Goal: Information Seeking & Learning: Learn about a topic

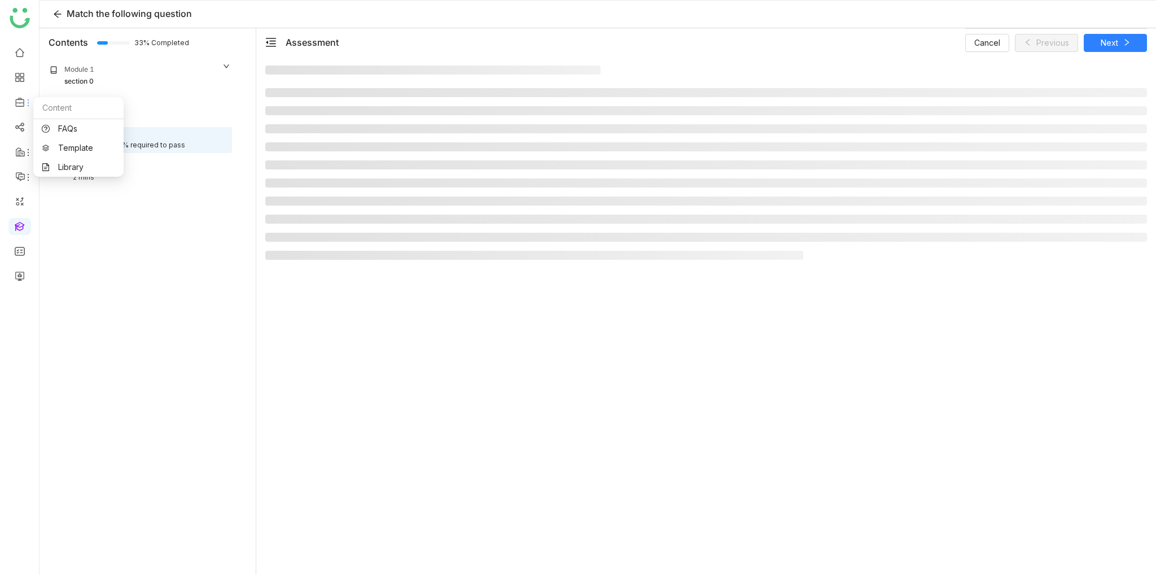
click at [27, 102] on icon at bounding box center [28, 102] width 9 height 9
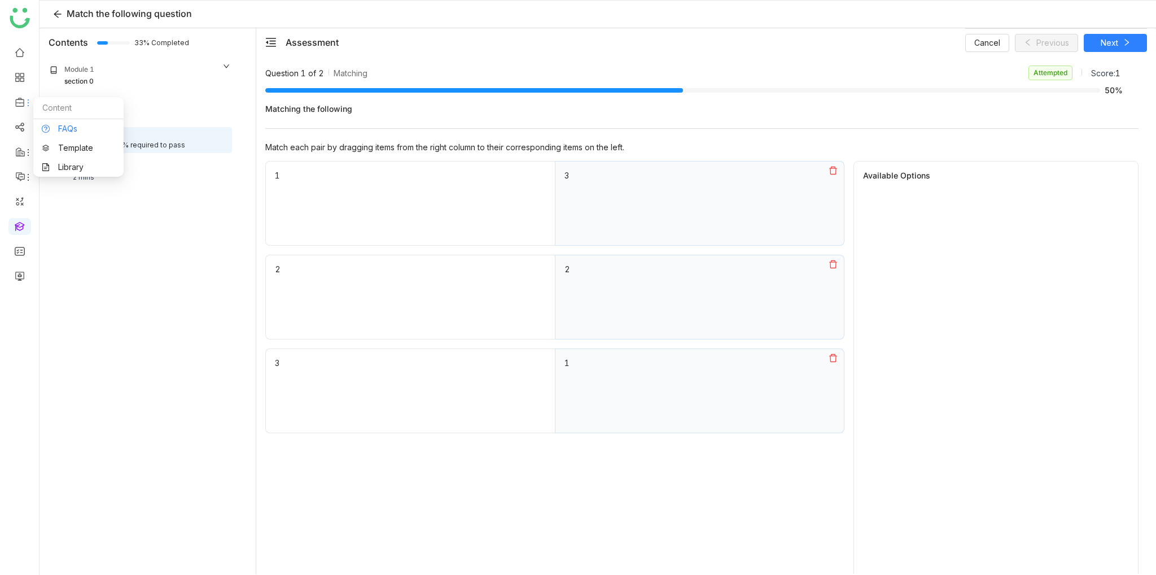
click at [72, 129] on link "FAQs" at bounding box center [78, 129] width 73 height 8
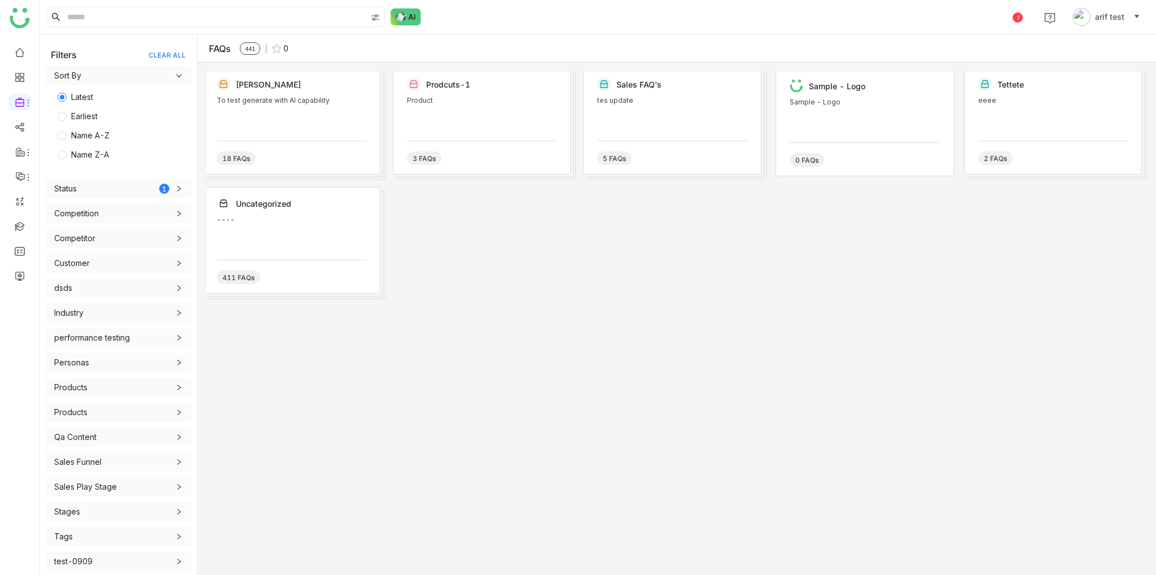
click at [282, 111] on div "To test generate with AI capability" at bounding box center [292, 114] width 150 height 34
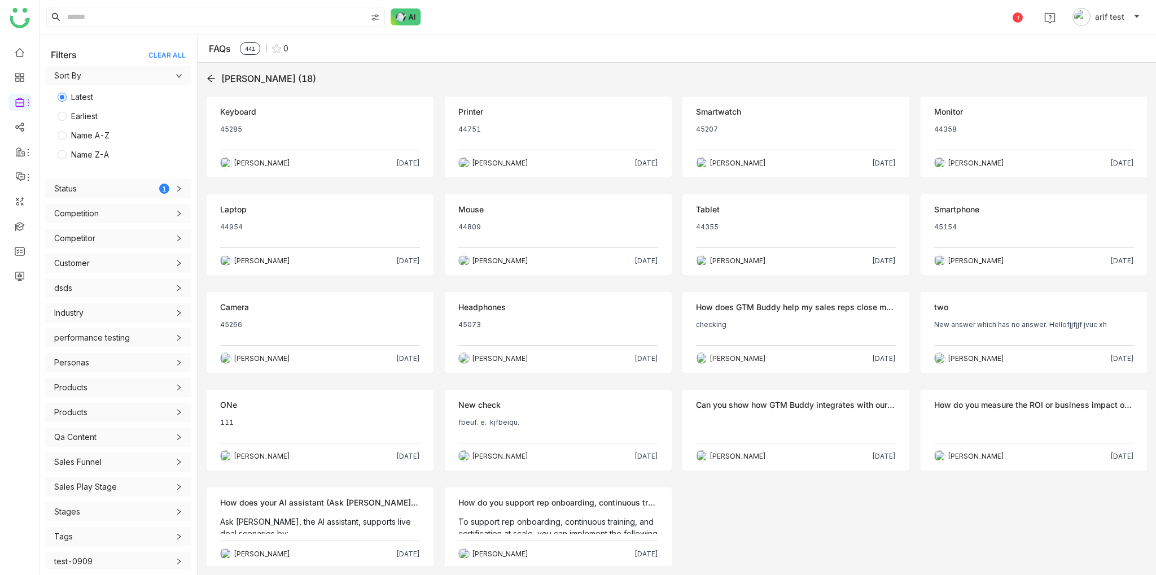
click at [311, 125] on p "45285" at bounding box center [320, 134] width 200 height 18
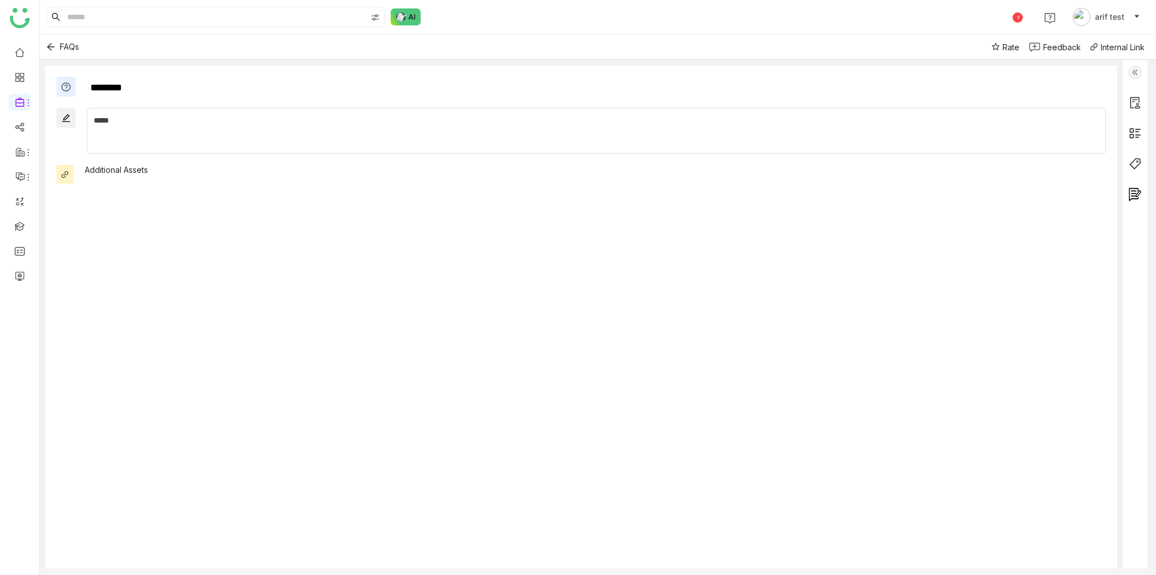
click at [1138, 71] on img at bounding box center [1136, 73] width 14 height 14
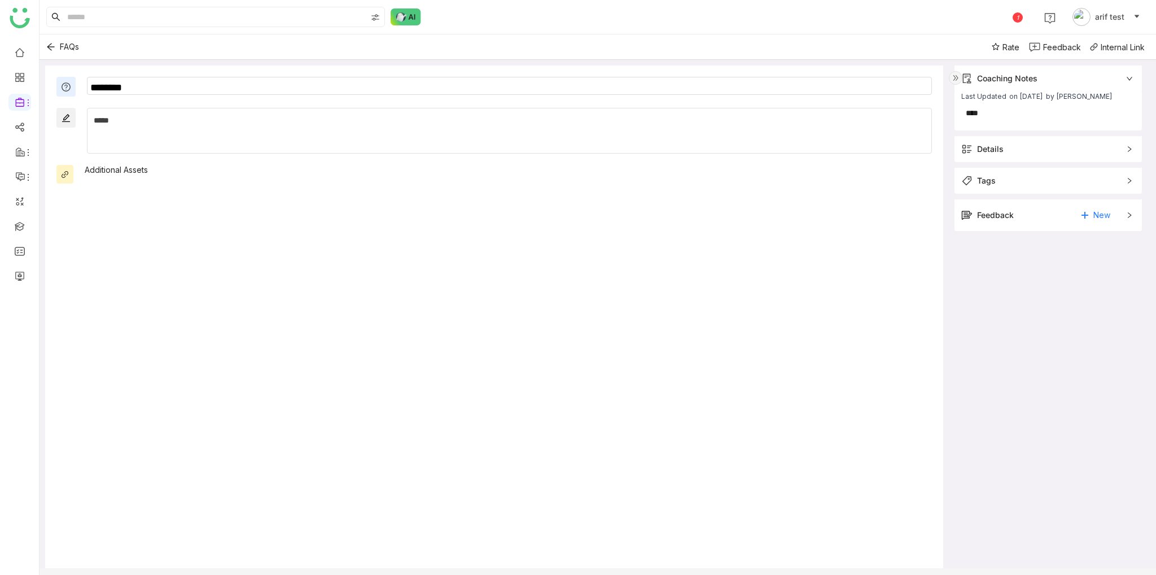
drag, startPoint x: 954, startPoint y: 77, endPoint x: 954, endPoint y: 86, distance: 9.1
click at [955, 77] on img at bounding box center [956, 78] width 14 height 14
